Goal: Information Seeking & Learning: Find specific fact

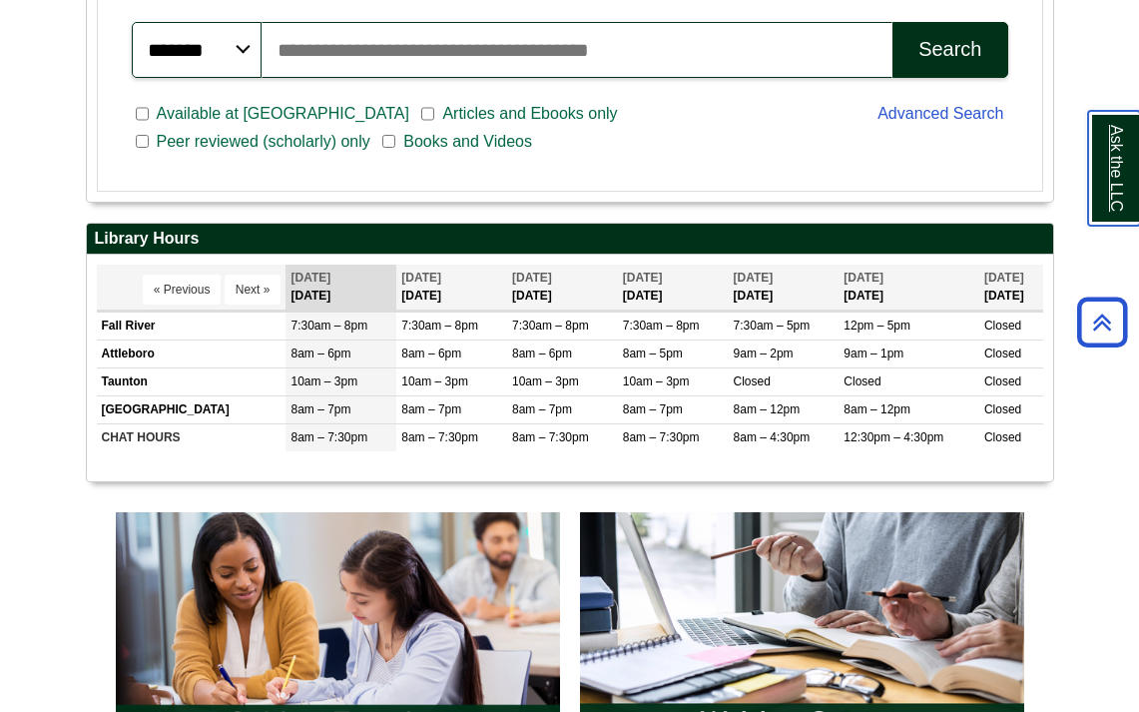
scroll to position [626, 0]
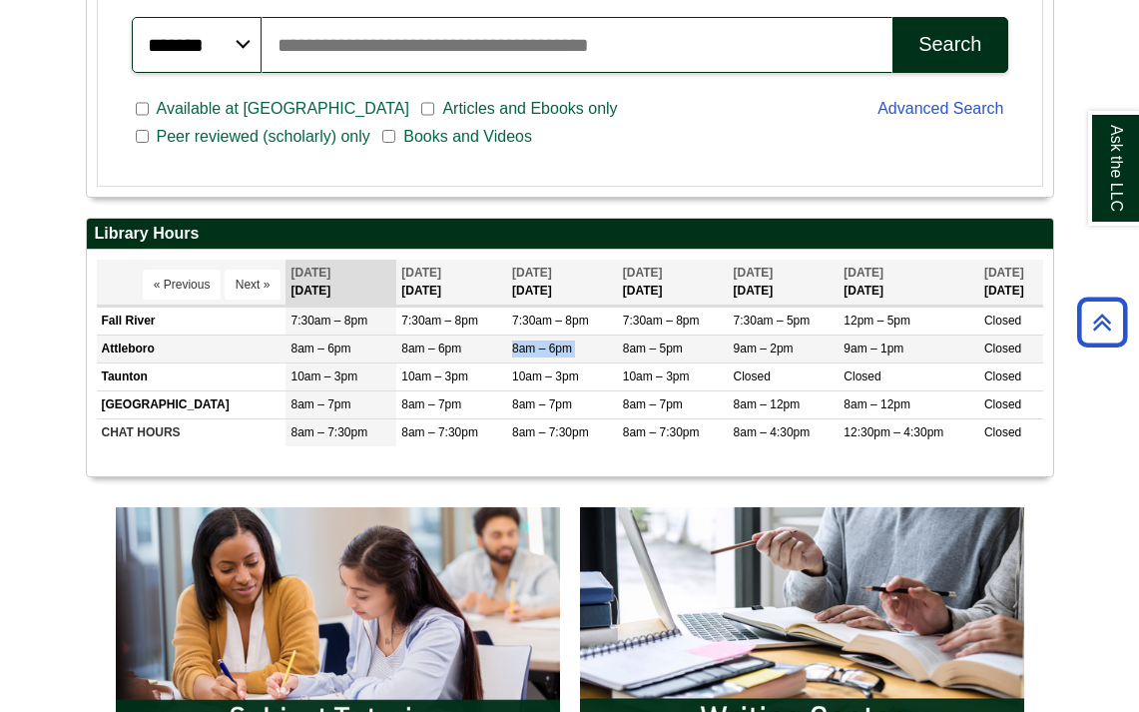
drag, startPoint x: 494, startPoint y: 396, endPoint x: 618, endPoint y: 401, distance: 123.9
click at [620, 362] on tr "Attleboro 8am – 6pm 8am – 6pm 8am – 6pm Closed" at bounding box center [570, 349] width 947 height 28
click at [650, 355] on span "8am – 5pm" at bounding box center [653, 349] width 60 height 14
drag, startPoint x: 900, startPoint y: 392, endPoint x: 458, endPoint y: 392, distance: 441.4
click at [457, 362] on tr "Attleboro 8am – 6pm 8am – 6pm 8am – 6pm Closed" at bounding box center [570, 349] width 947 height 28
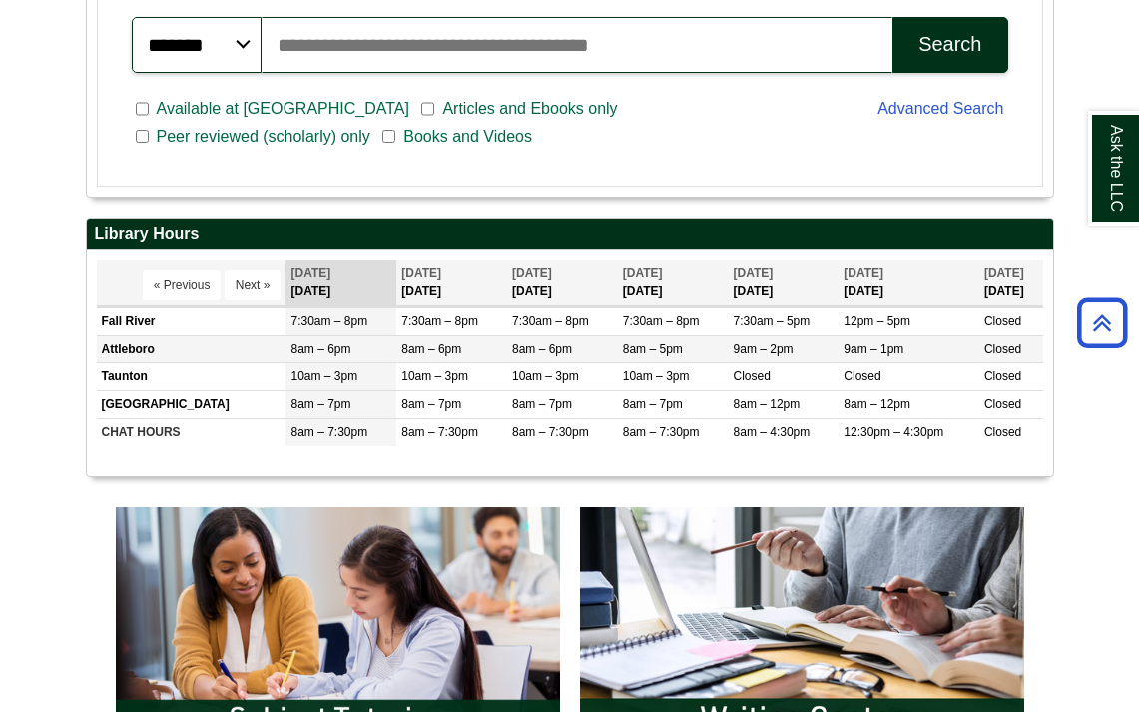
click at [469, 362] on td "8am – 6pm" at bounding box center [451, 349] width 111 height 28
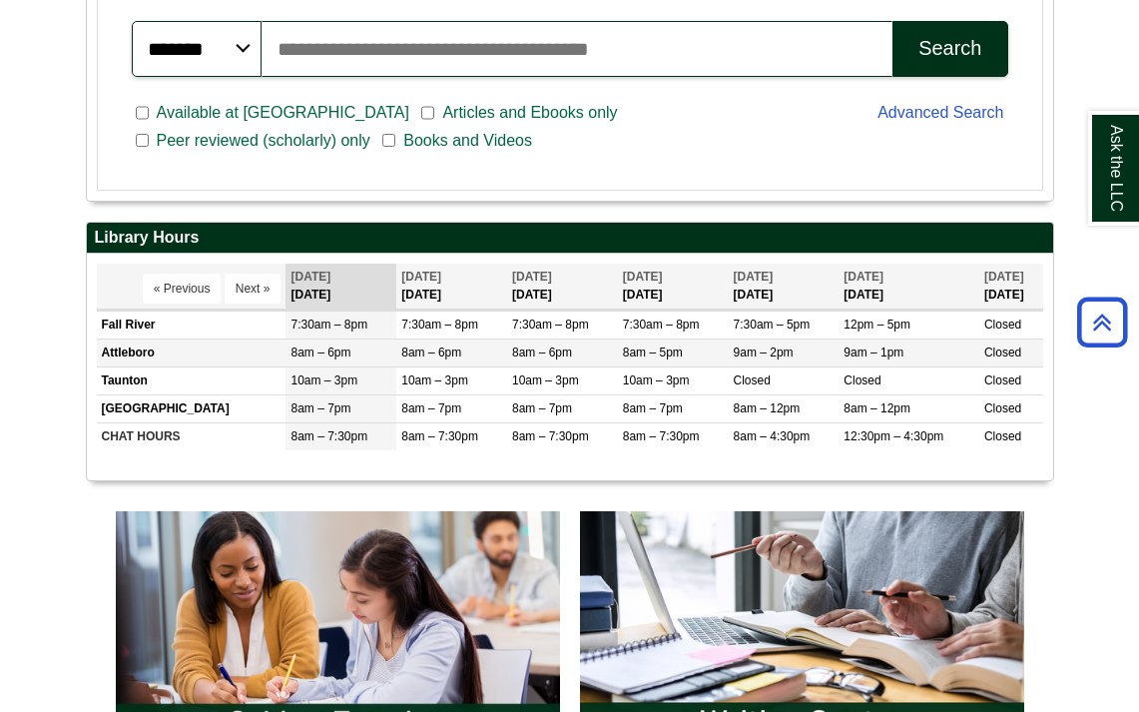
scroll to position [628, 0]
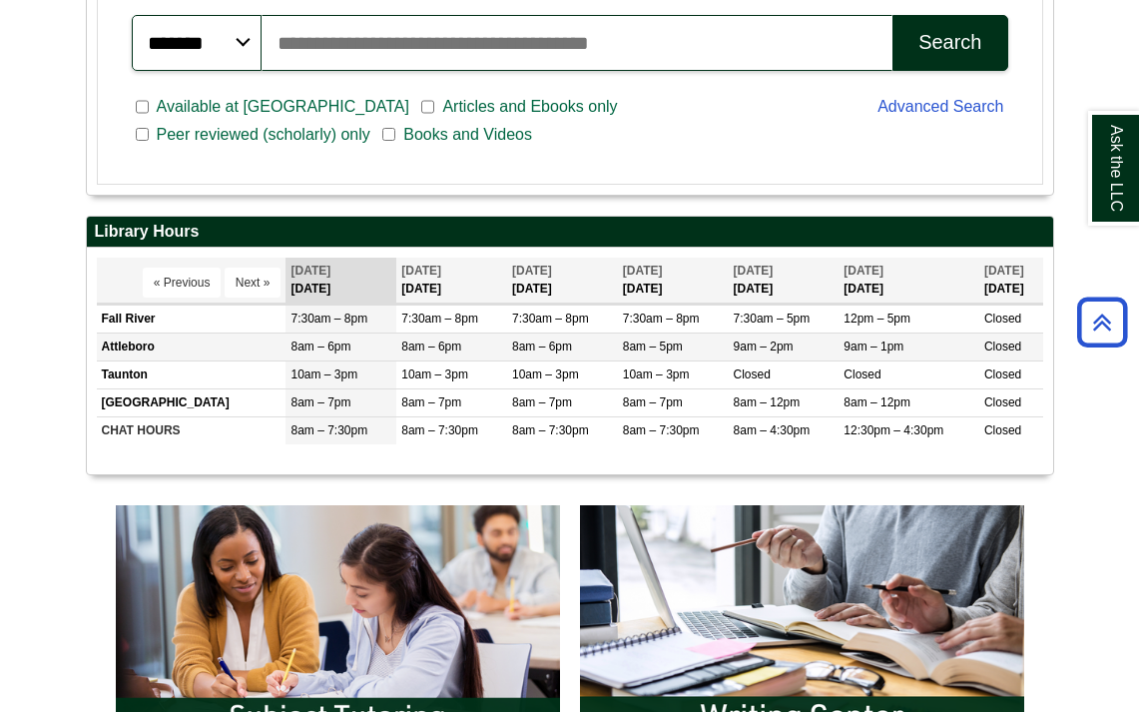
drag, startPoint x: 395, startPoint y: 392, endPoint x: 413, endPoint y: 396, distance: 18.4
click at [413, 360] on td "8am – 6pm" at bounding box center [451, 347] width 111 height 28
click at [423, 354] on span "8am – 6pm" at bounding box center [431, 347] width 60 height 14
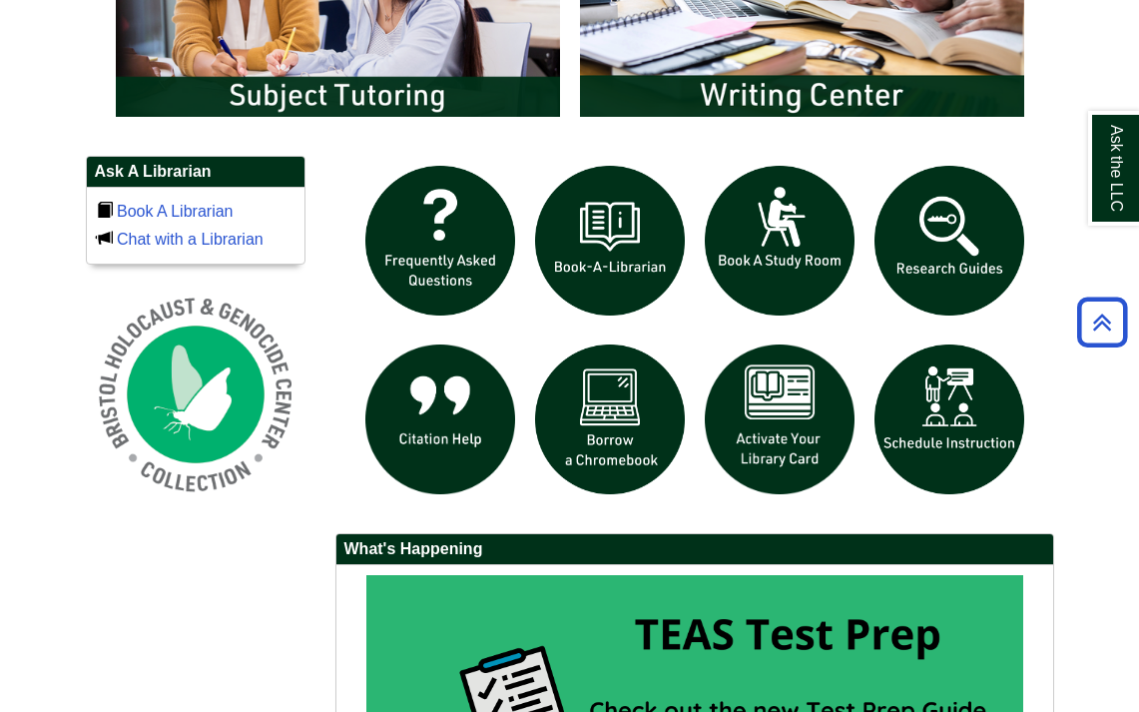
scroll to position [1276, 0]
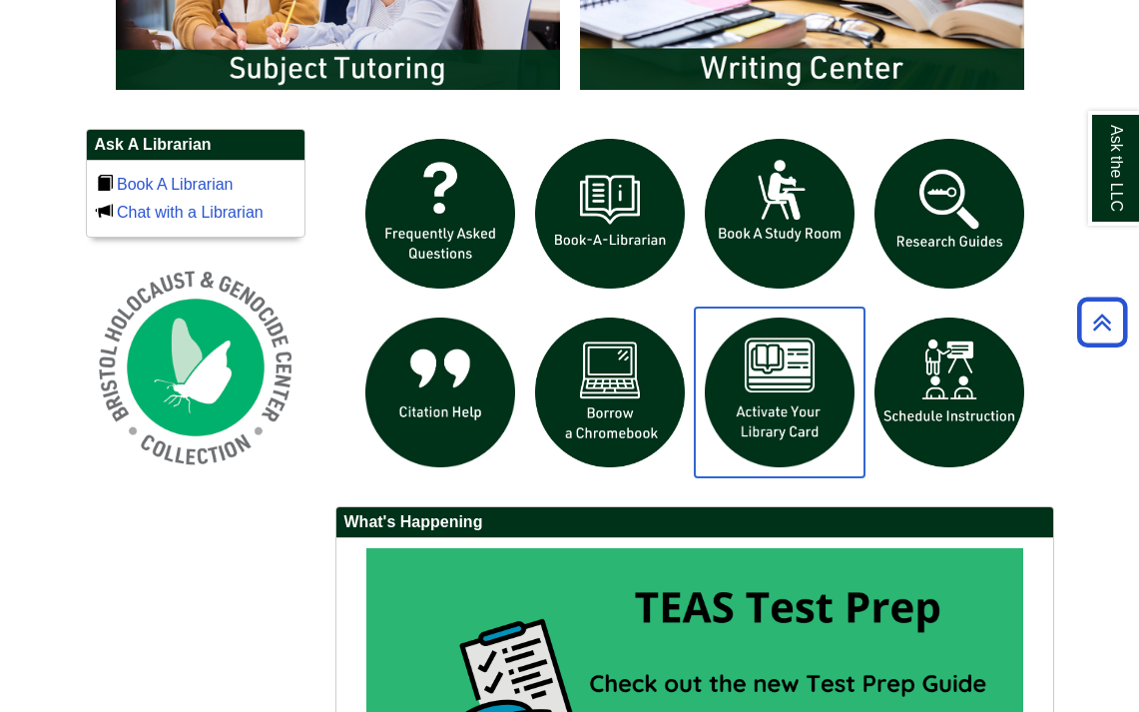
click at [783, 462] on img "slideshow" at bounding box center [780, 393] width 170 height 170
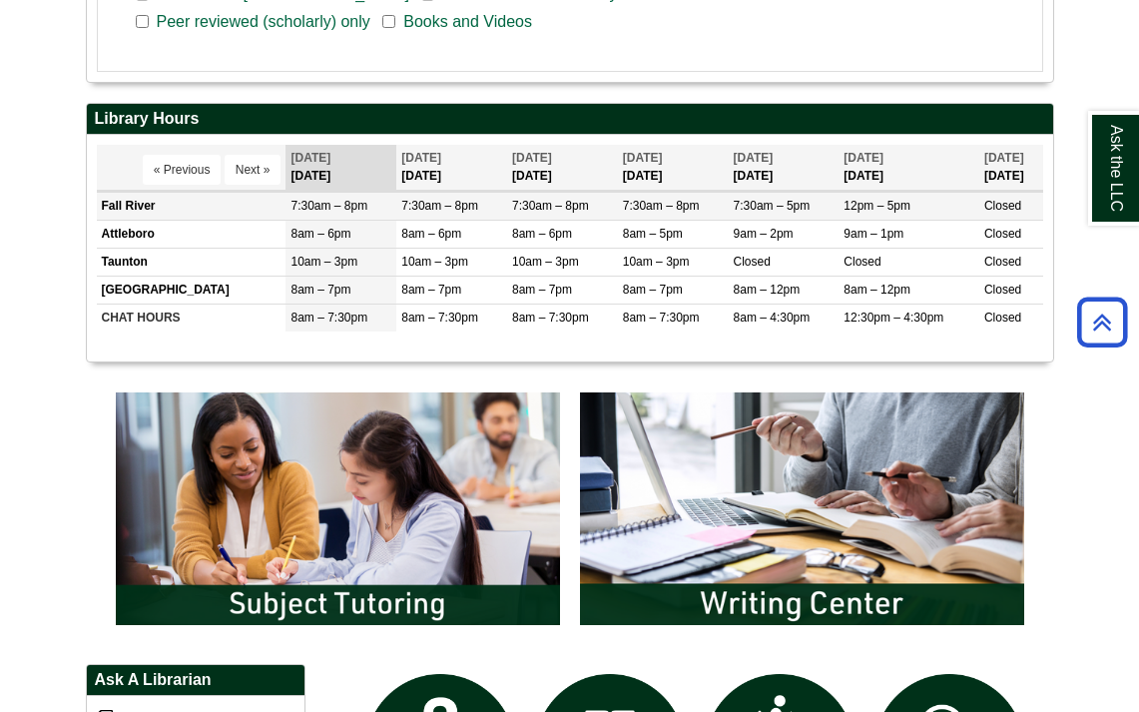
scroll to position [754, 0]
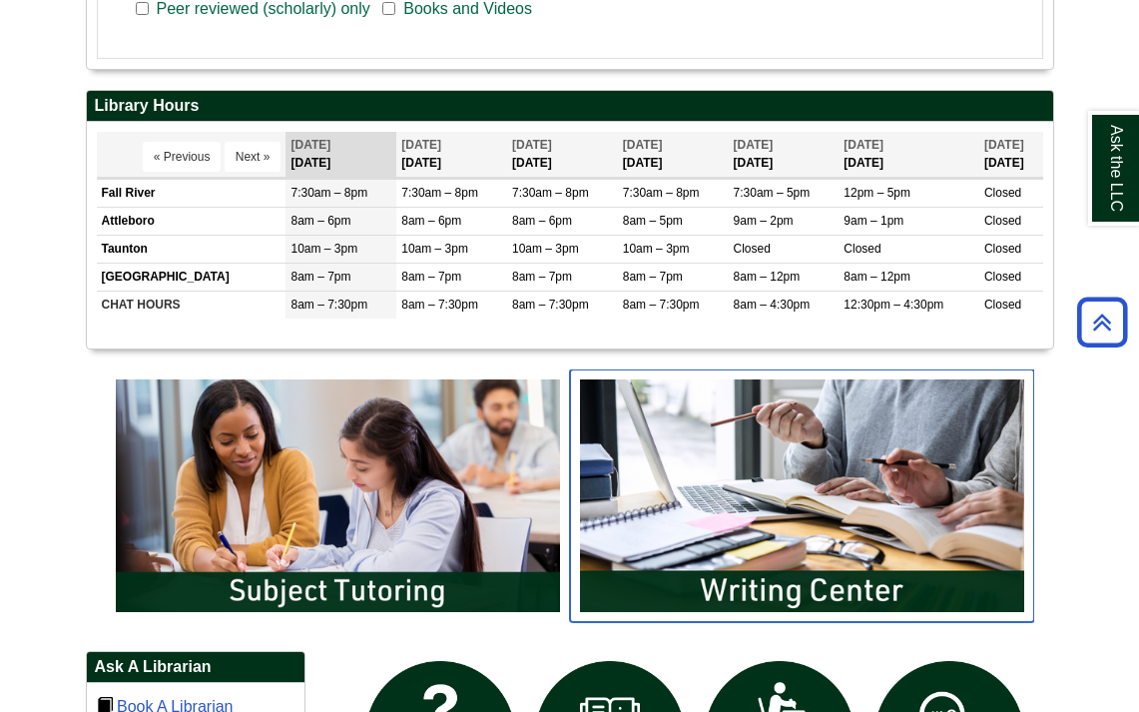
click at [836, 508] on img "slideshow" at bounding box center [802, 495] width 464 height 252
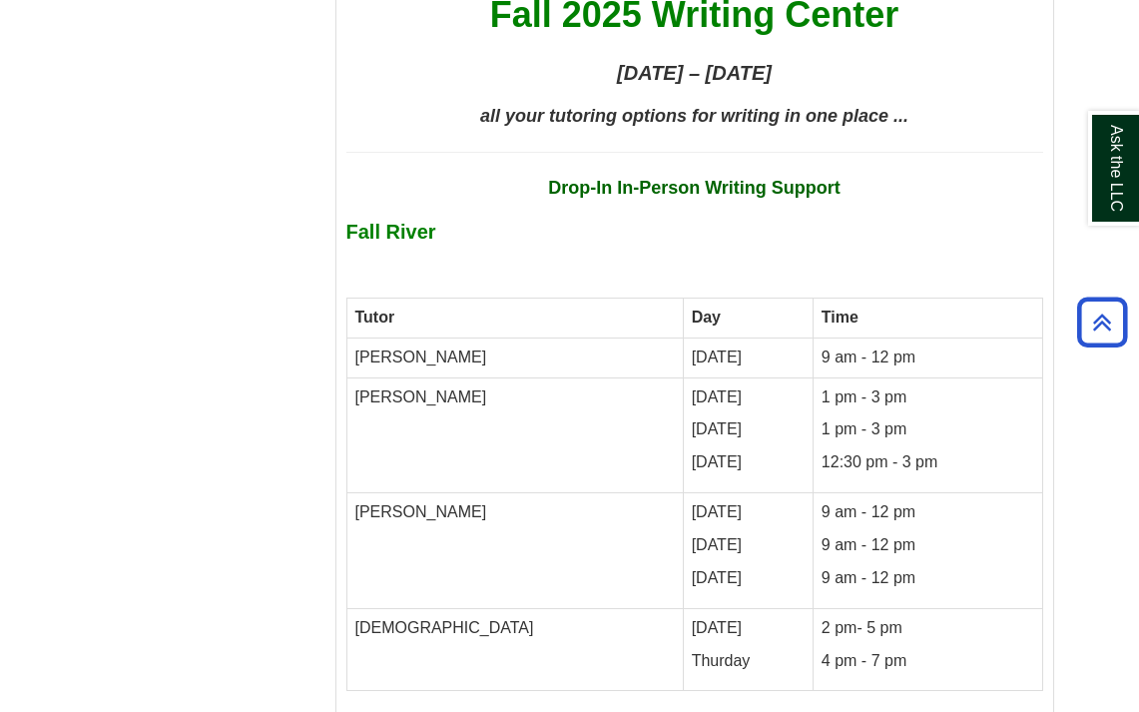
scroll to position [8553, 0]
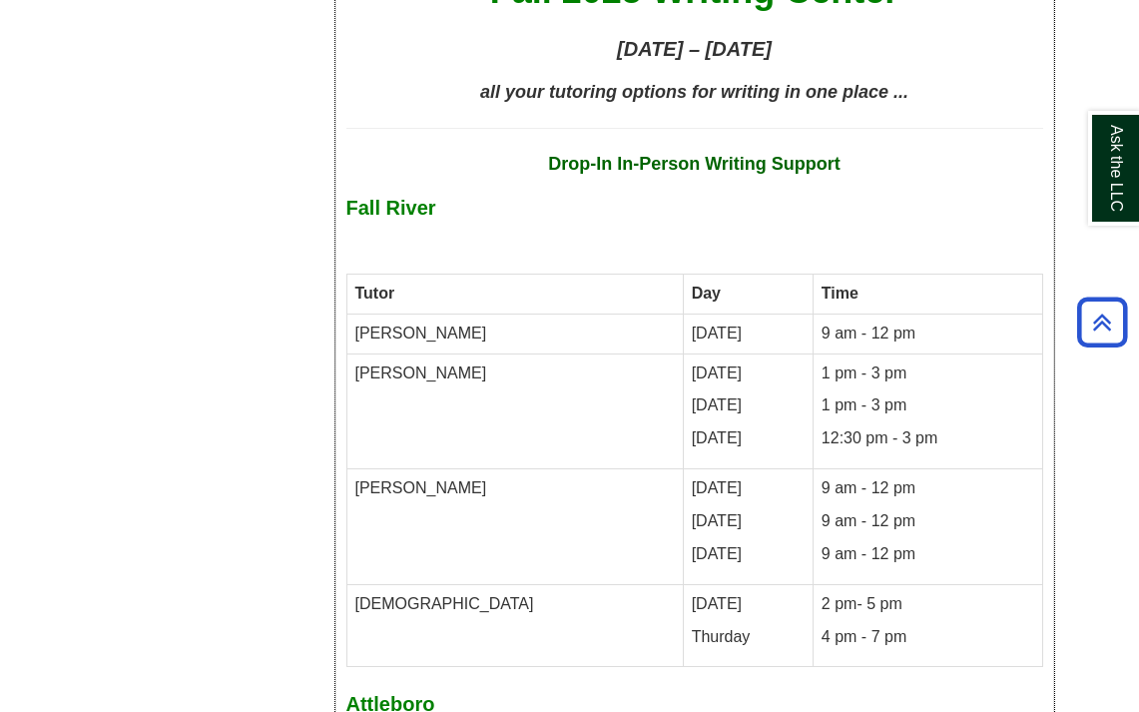
drag, startPoint x: 512, startPoint y: 450, endPoint x: 560, endPoint y: 455, distance: 48.2
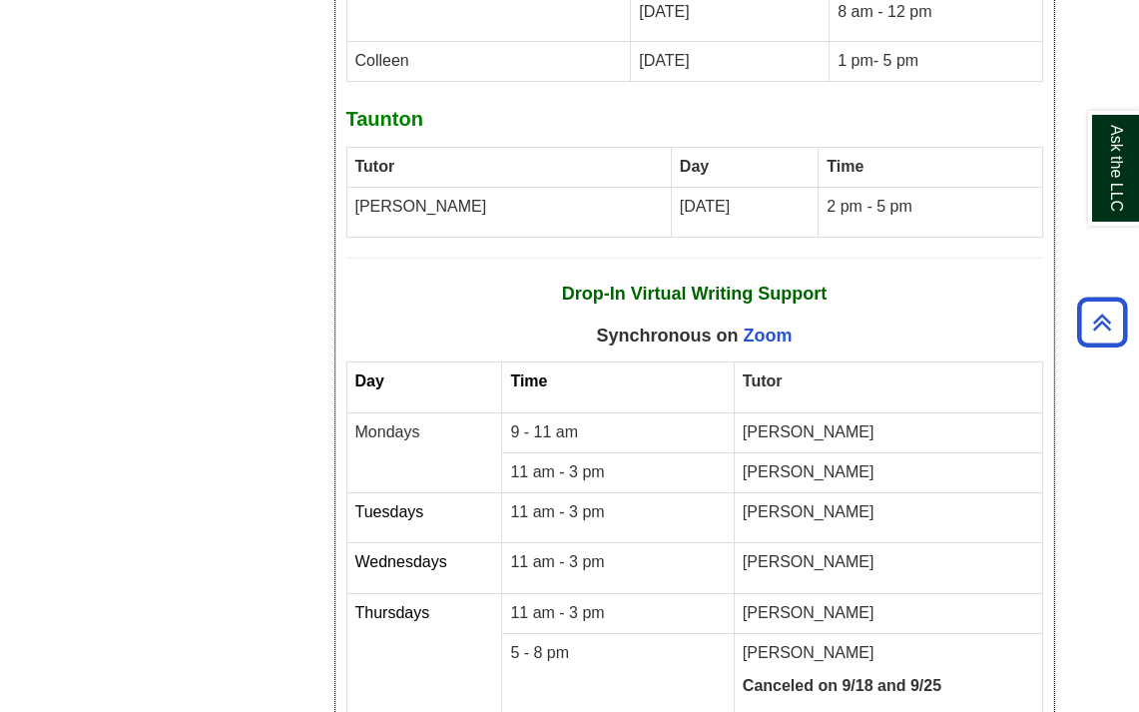
scroll to position [9812, 0]
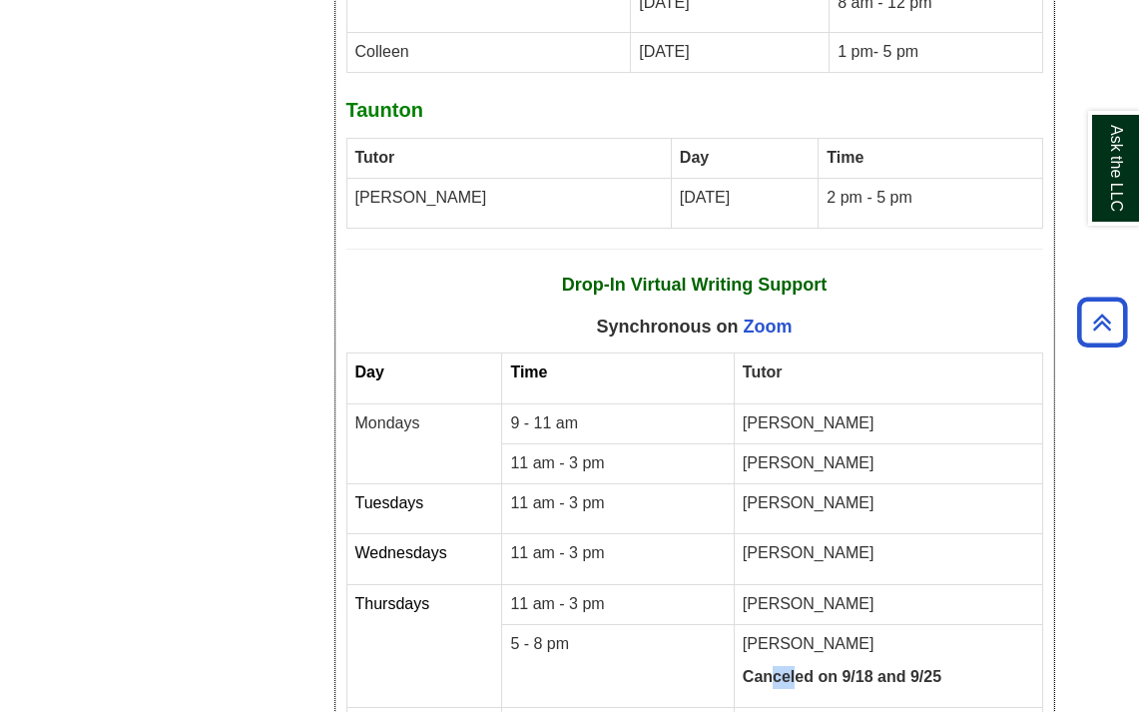
drag, startPoint x: 795, startPoint y: 334, endPoint x: 770, endPoint y: 334, distance: 25.0
click at [772, 668] on strong "Canceled on 9/18 and 9/25" at bounding box center [842, 676] width 199 height 17
click at [767, 668] on strong "Canceled on 9/18 and 9/25" at bounding box center [842, 676] width 199 height 17
